Goal: Information Seeking & Learning: Understand process/instructions

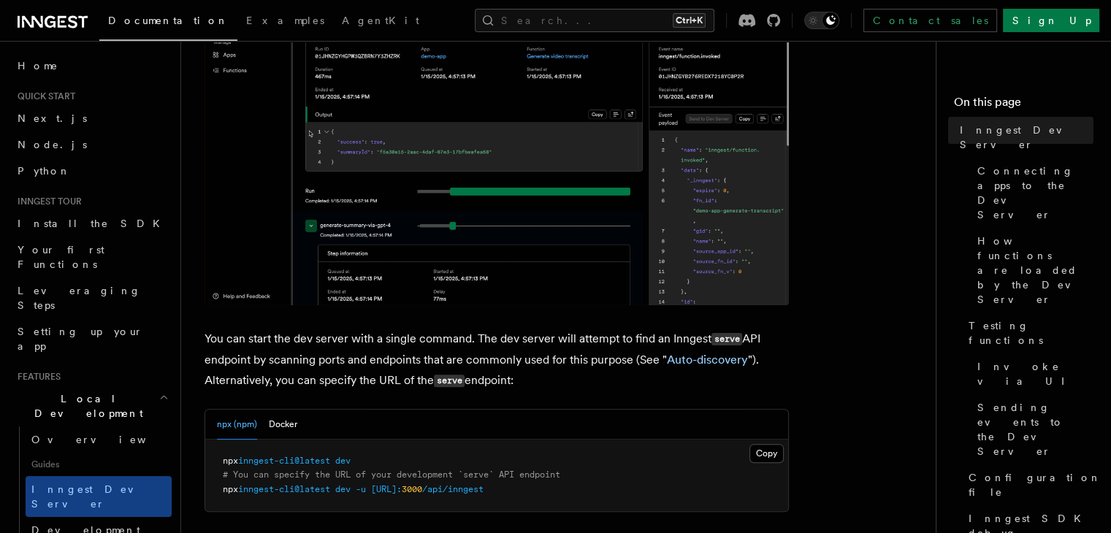
scroll to position [525, 0]
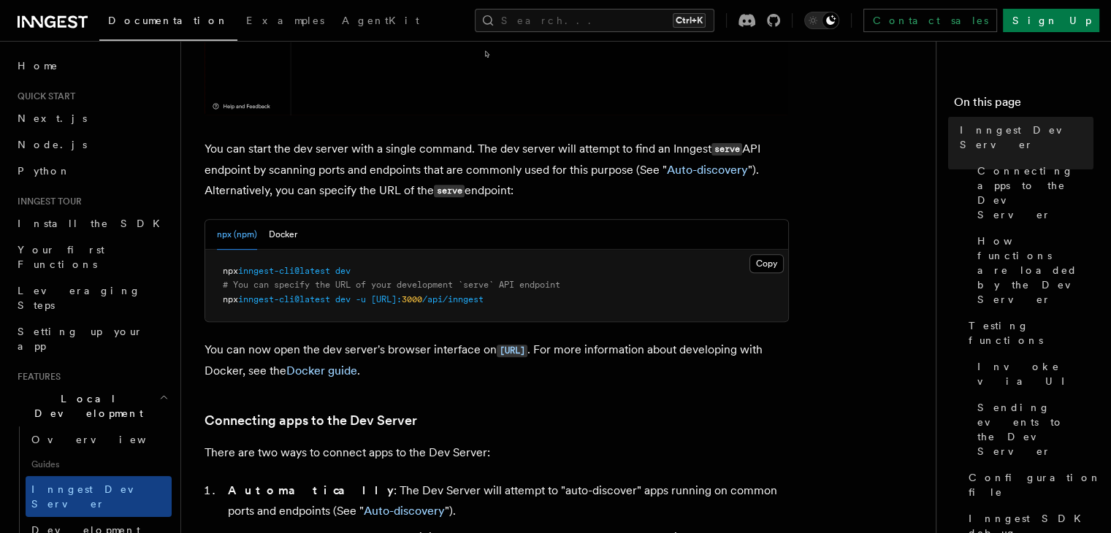
drag, startPoint x: 384, startPoint y: 278, endPoint x: 371, endPoint y: 269, distance: 15.6
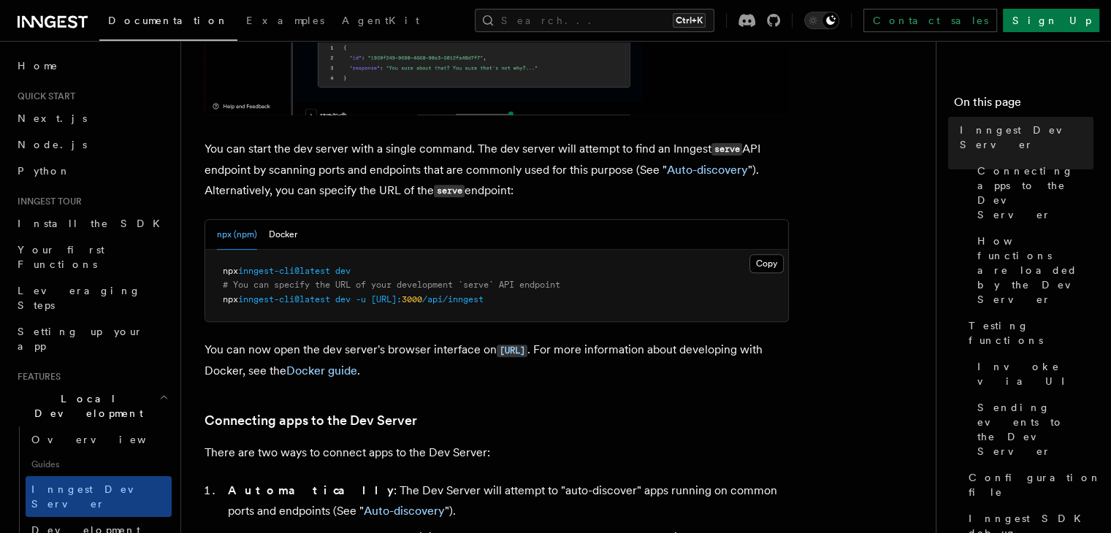
click at [371, 269] on pre "npx inngest-cli@latest dev # You can specify the URL of your development `serve…" at bounding box center [496, 286] width 583 height 72
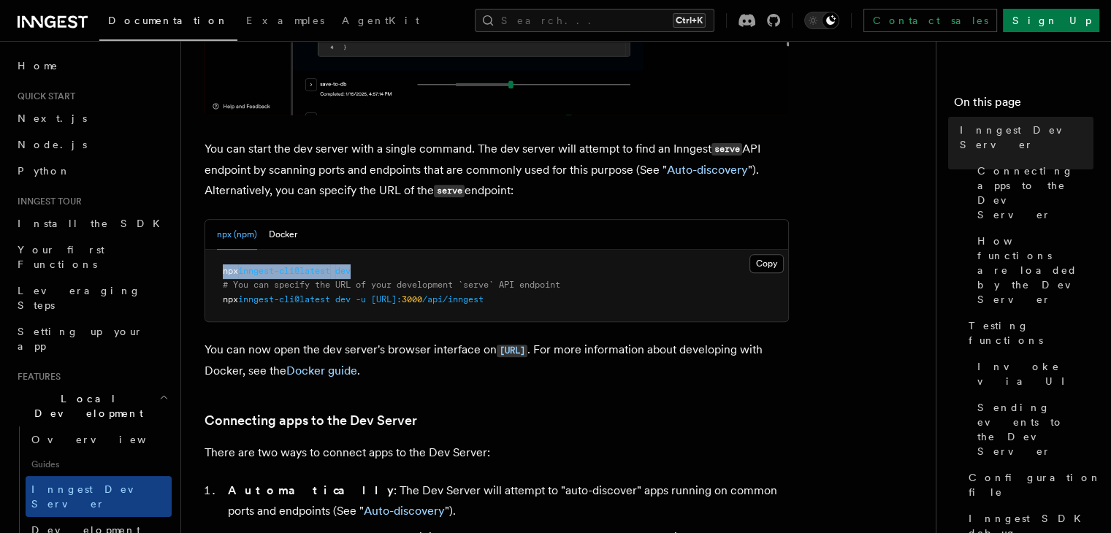
drag, startPoint x: 371, startPoint y: 269, endPoint x: 216, endPoint y: 276, distance: 155.8
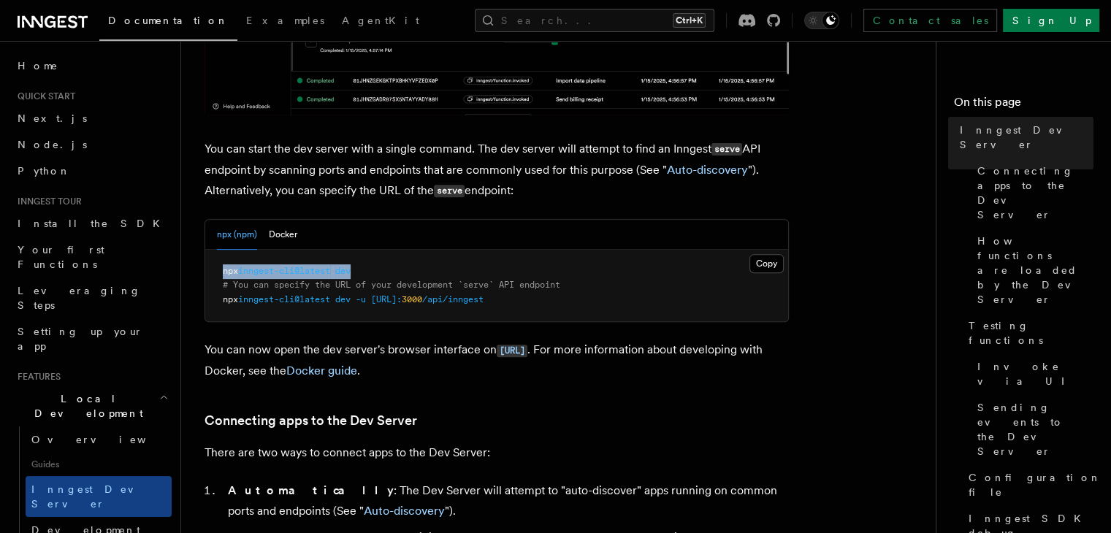
click at [216, 276] on pre "npx inngest-cli@latest dev # You can specify the URL of your development `serve…" at bounding box center [496, 286] width 583 height 72
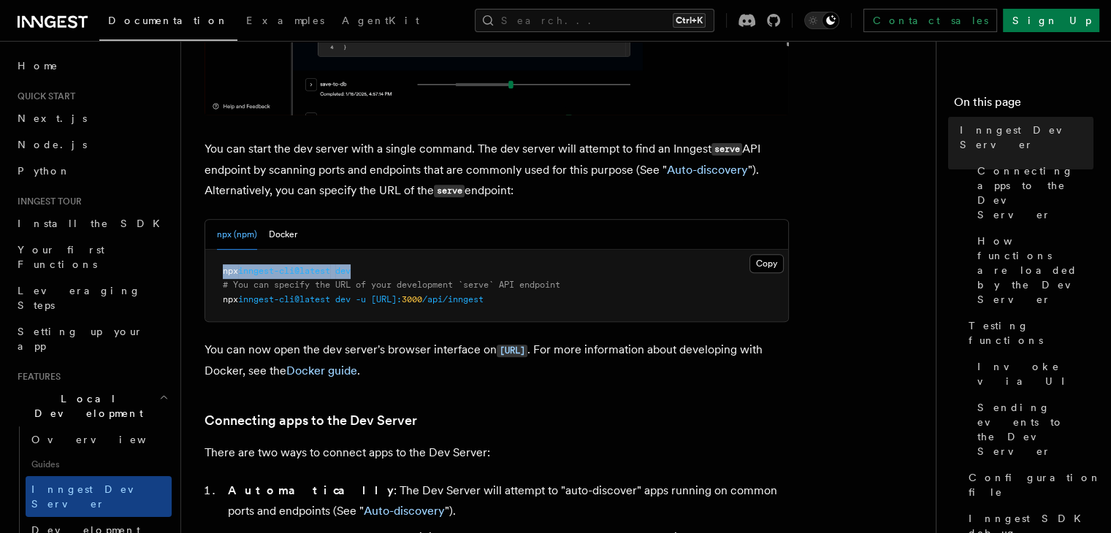
copy span "npx inngest-cli@latest dev"
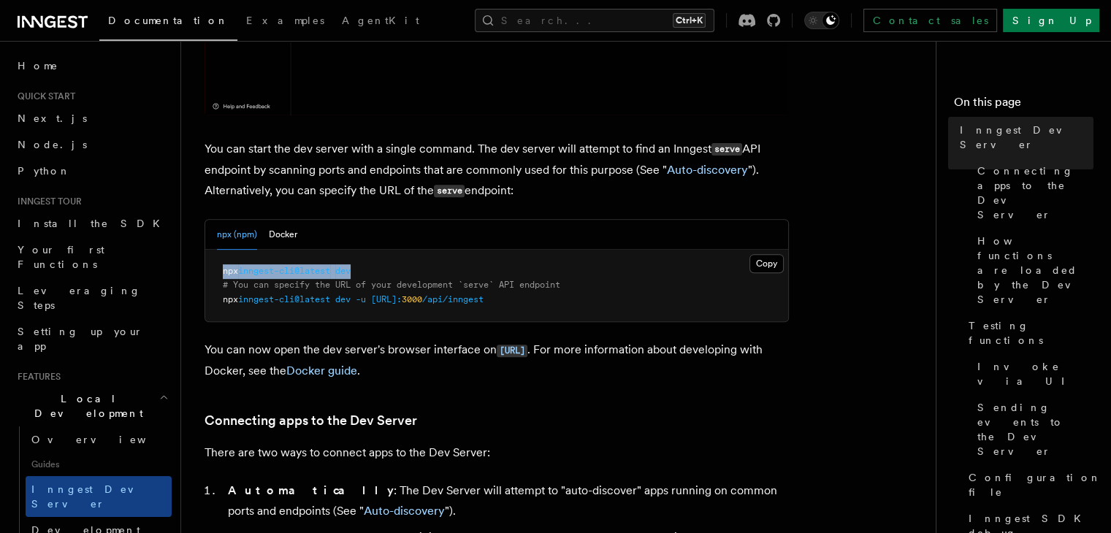
click at [605, 266] on pre "npx inngest-cli@latest dev # You can specify the URL of your development `serve…" at bounding box center [496, 286] width 583 height 72
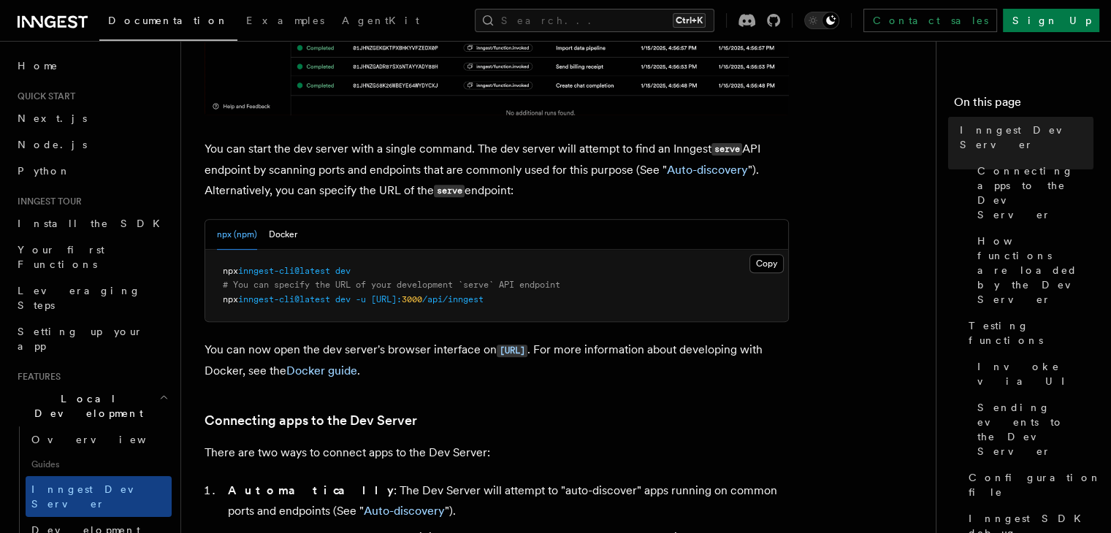
drag, startPoint x: 406, startPoint y: 275, endPoint x: 400, endPoint y: 269, distance: 8.3
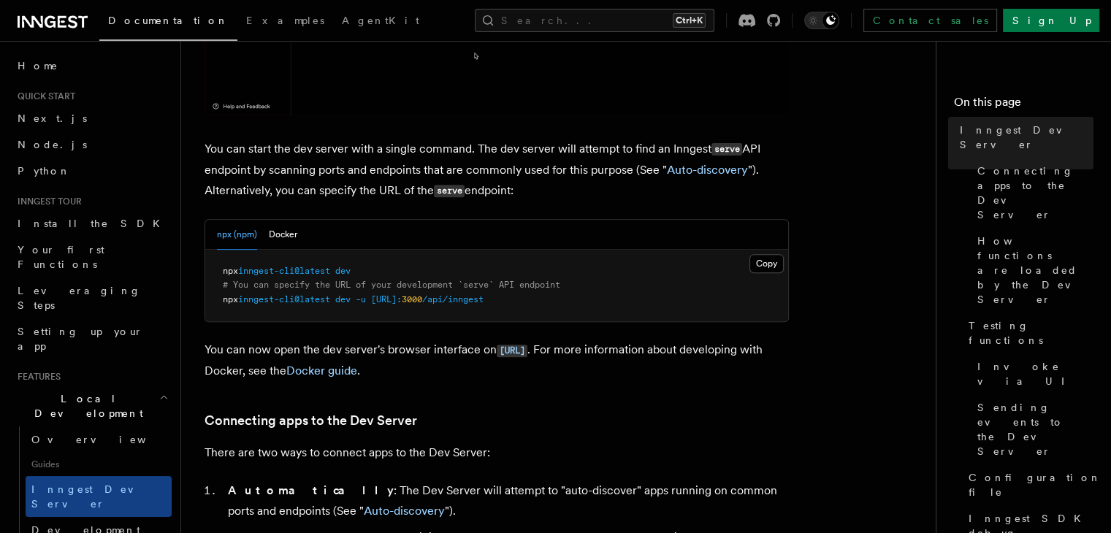
click at [400, 269] on pre "npx inngest-cli@latest dev # You can specify the URL of your development `serve…" at bounding box center [496, 286] width 583 height 72
drag, startPoint x: 400, startPoint y: 269, endPoint x: 207, endPoint y: 270, distance: 192.9
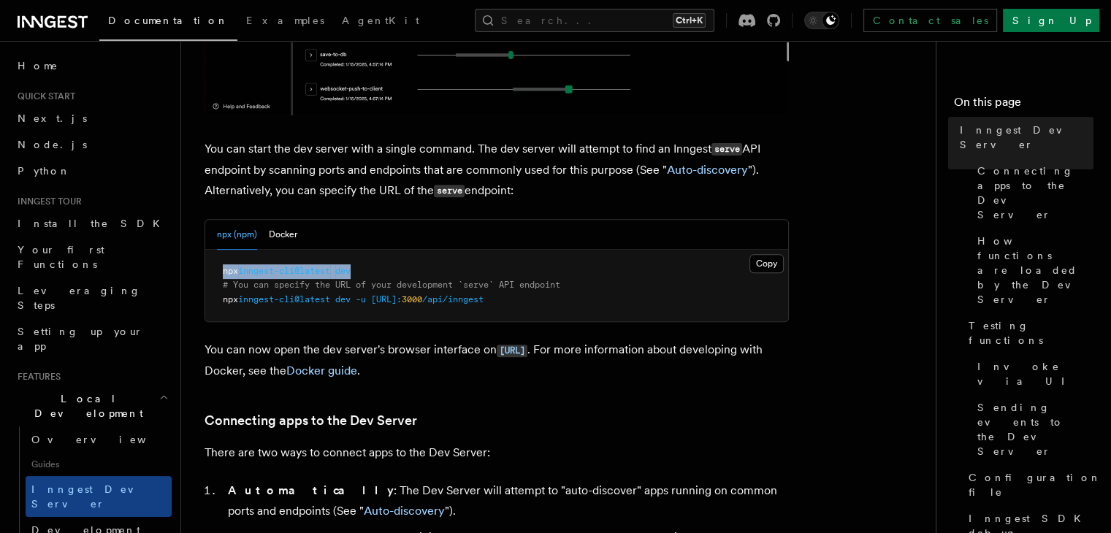
click at [207, 270] on pre "npx inngest-cli@latest dev # You can specify the URL of your development `serve…" at bounding box center [496, 286] width 583 height 72
copy span "npx inngest-cli@latest dev"
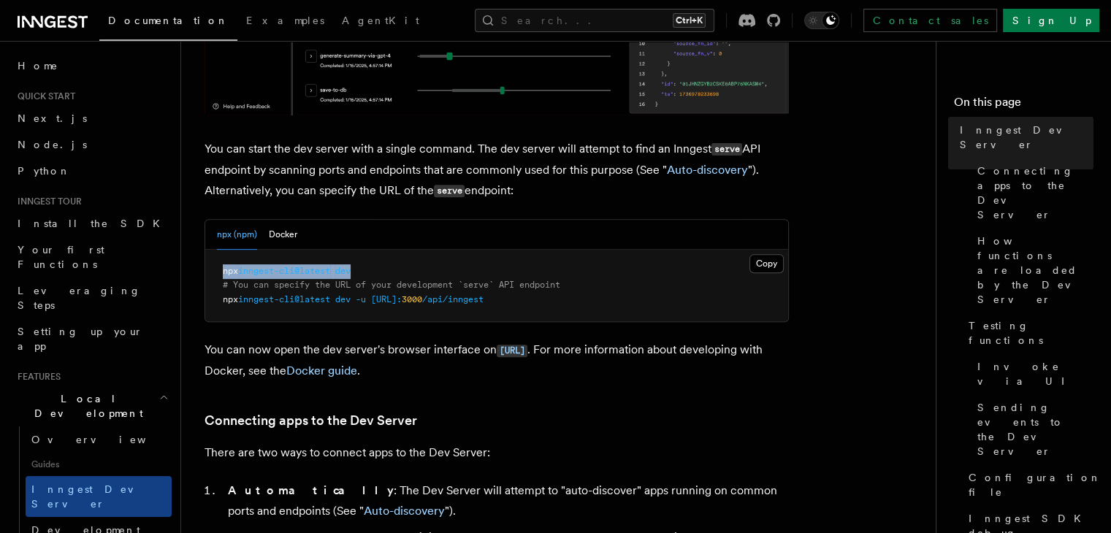
click at [507, 263] on pre "npx inngest-cli@latest dev # You can specify the URL of your development `serve…" at bounding box center [496, 286] width 583 height 72
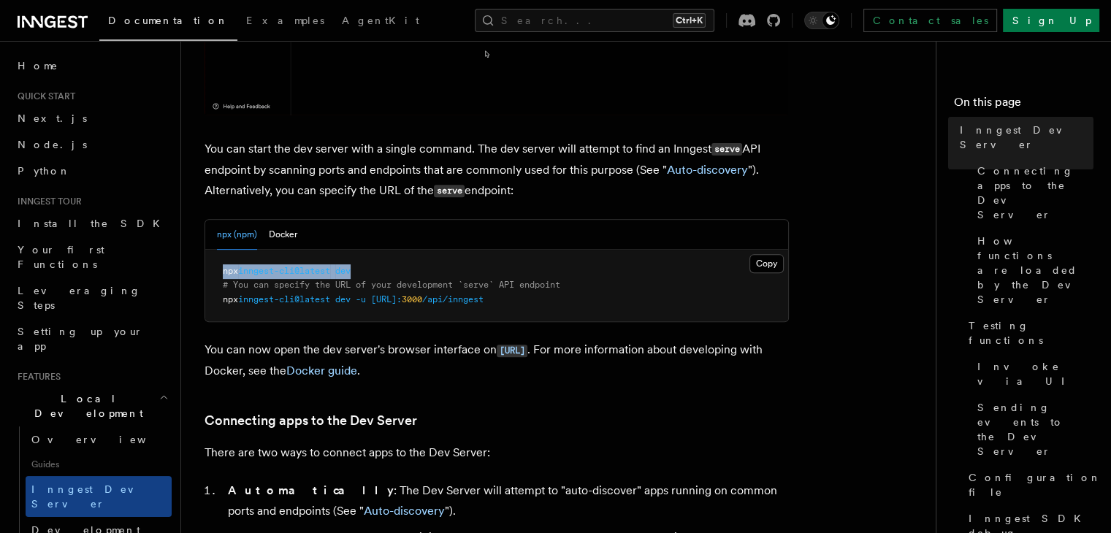
drag, startPoint x: 440, startPoint y: 268, endPoint x: 213, endPoint y: 270, distance: 227.2
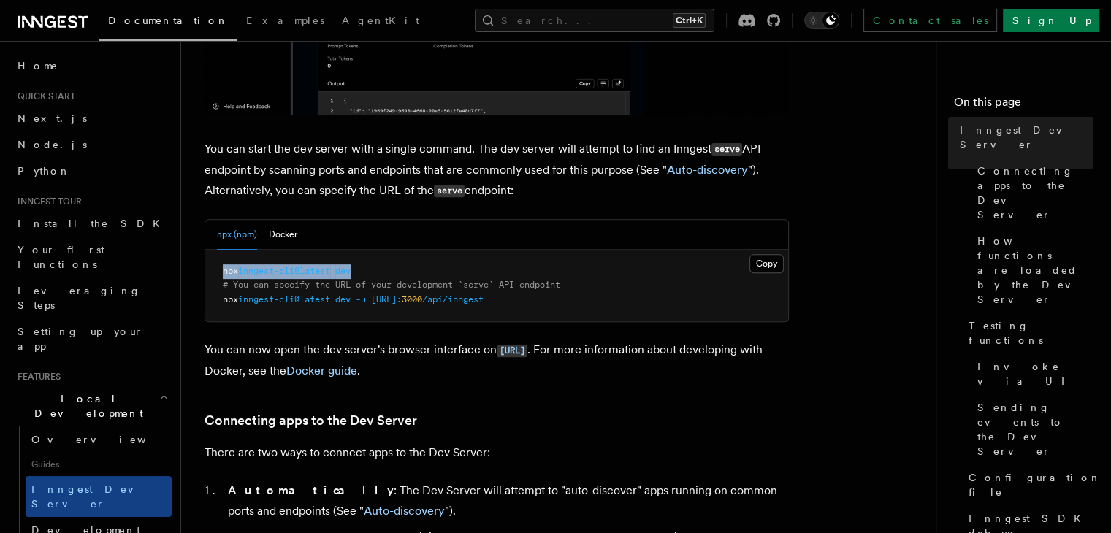
click at [213, 270] on pre "npx inngest-cli@latest dev # You can specify the URL of your development `serve…" at bounding box center [496, 286] width 583 height 72
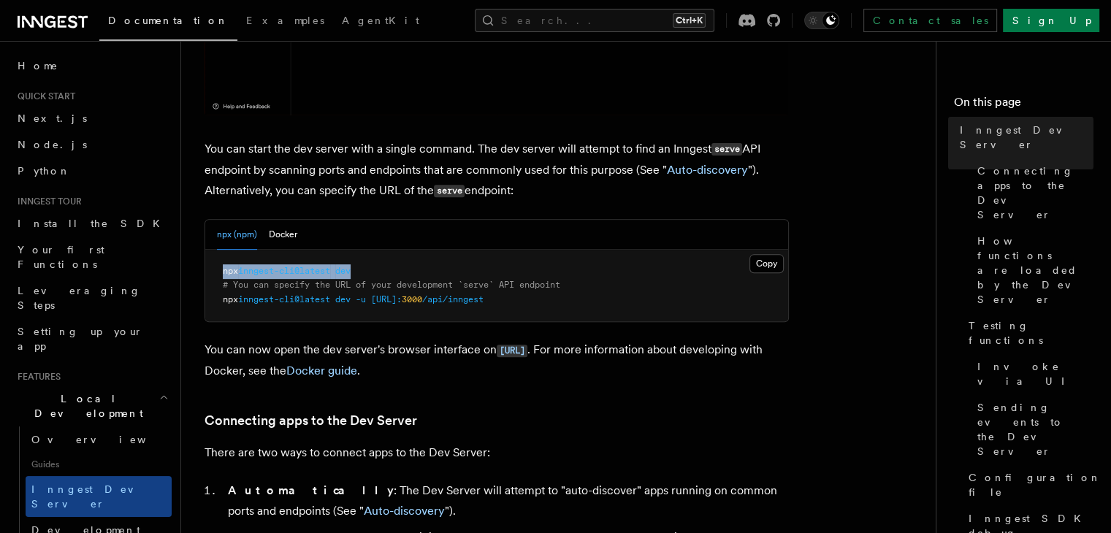
copy span "npx inngest-cli@latest dev"
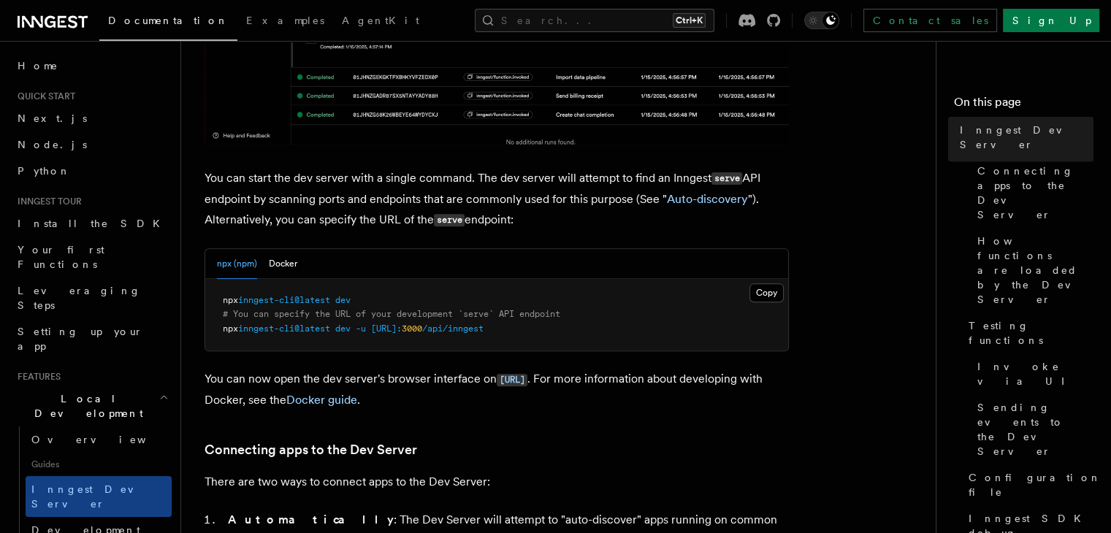
scroll to position [541, 0]
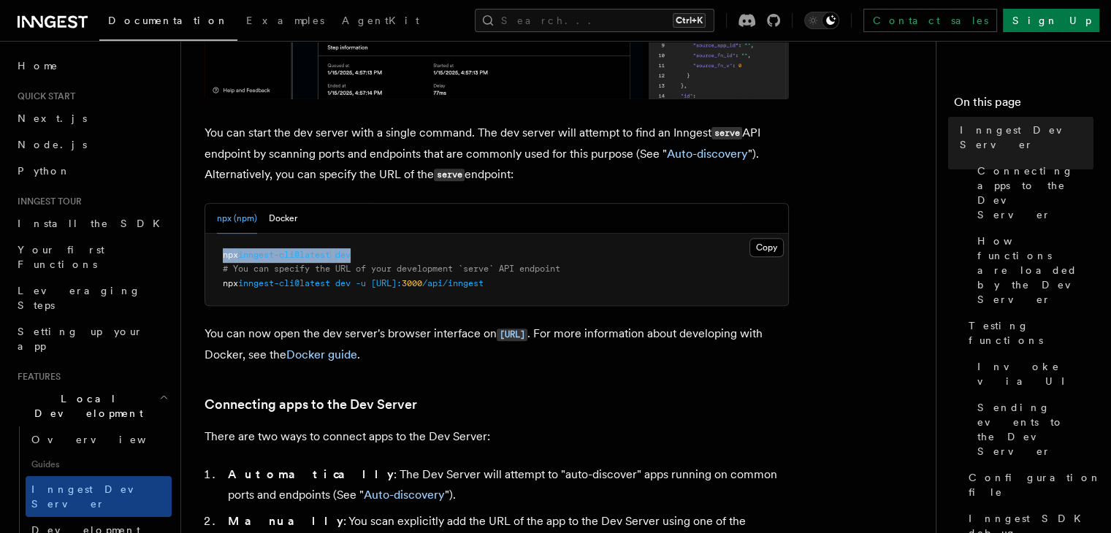
drag, startPoint x: 402, startPoint y: 249, endPoint x: 204, endPoint y: 235, distance: 198.5
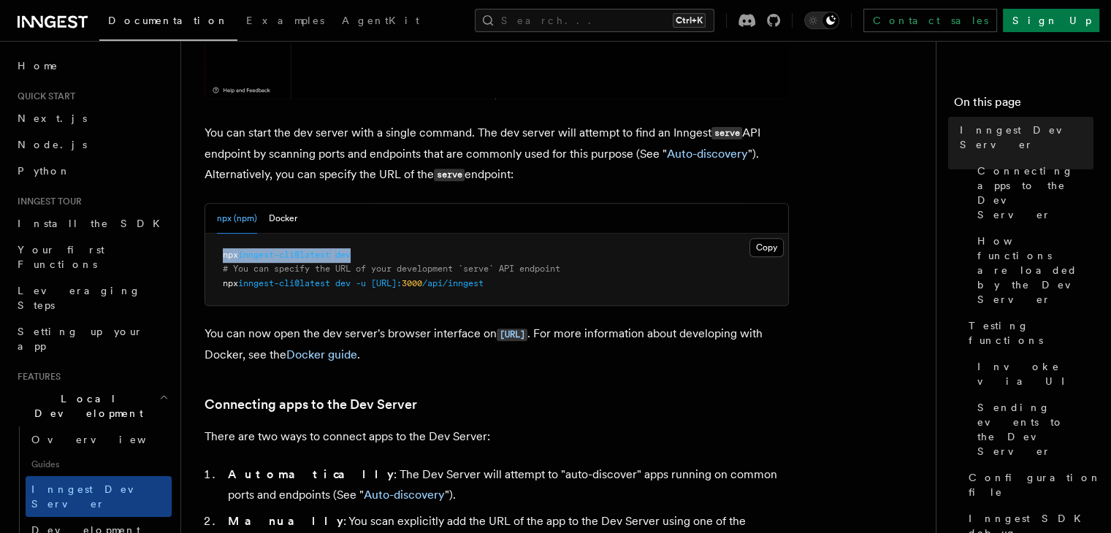
copy span "npx inngest-cli@latest dev"
